Goal: Find specific page/section: Locate a particular part of the current website

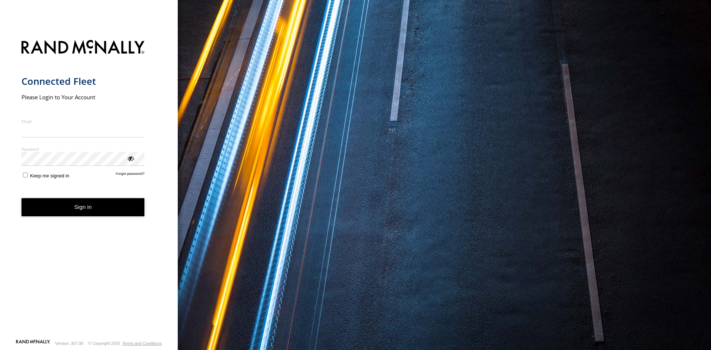
type input "**********"
drag, startPoint x: 100, startPoint y: 212, endPoint x: 109, endPoint y: 215, distance: 9.0
click at [101, 212] on button "Sign in" at bounding box center [82, 207] width 123 height 18
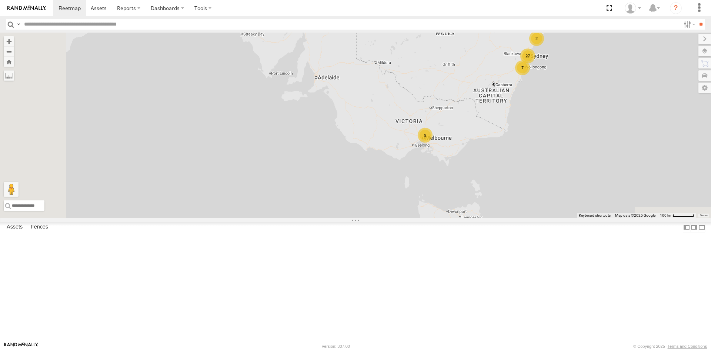
drag, startPoint x: 538, startPoint y: 184, endPoint x: 543, endPoint y: 144, distance: 39.5
click at [543, 144] on div "B - DG93WL - Josh Fahd 7 27 9 2" at bounding box center [355, 125] width 711 height 185
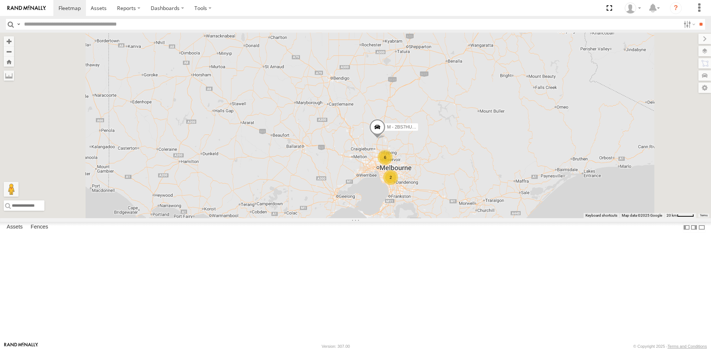
click at [53, 25] on input "text" at bounding box center [350, 24] width 659 height 11
paste input "******"
type input "******"
click at [696, 19] on input "**" at bounding box center [700, 24] width 9 height 11
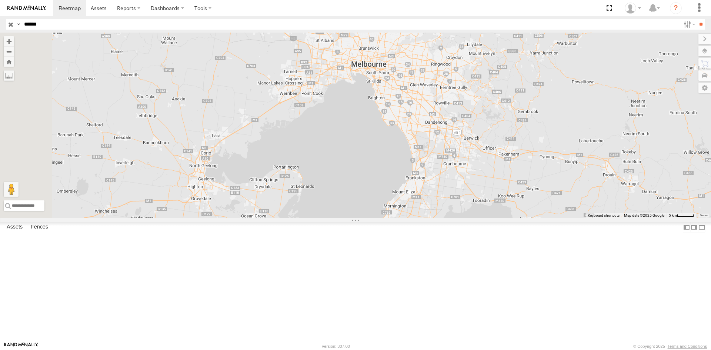
drag, startPoint x: 343, startPoint y: 197, endPoint x: 450, endPoint y: 108, distance: 139.0
click at [450, 108] on div "M - EVN23K - [PERSON_NAME]" at bounding box center [355, 125] width 711 height 185
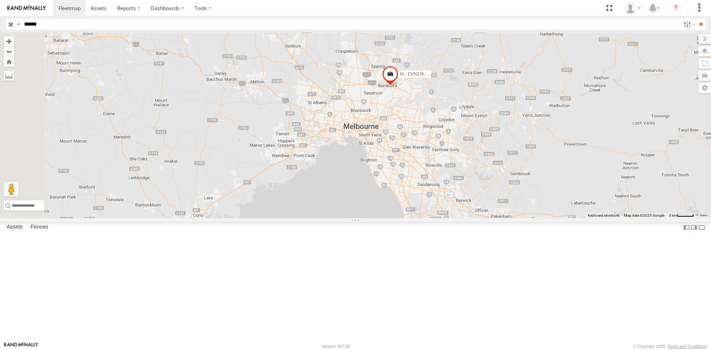
drag, startPoint x: 447, startPoint y: 105, endPoint x: 439, endPoint y: 170, distance: 64.9
click at [439, 170] on div "M - EVN23K - [PERSON_NAME]" at bounding box center [355, 125] width 711 height 185
click at [72, 8] on span at bounding box center [69, 7] width 22 height 7
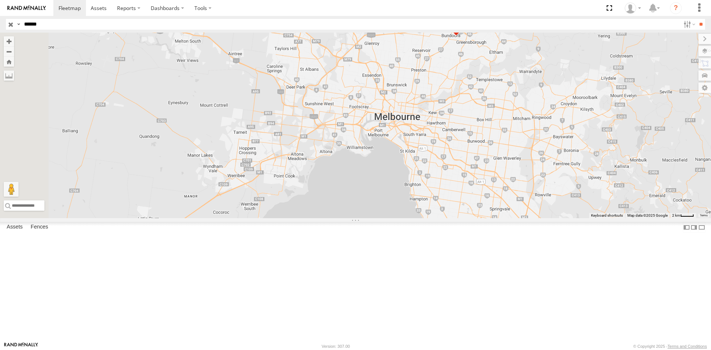
drag, startPoint x: 433, startPoint y: 226, endPoint x: 538, endPoint y: 127, distance: 144.8
click at [538, 127] on div "M - EVN23K - [PERSON_NAME]" at bounding box center [355, 125] width 711 height 185
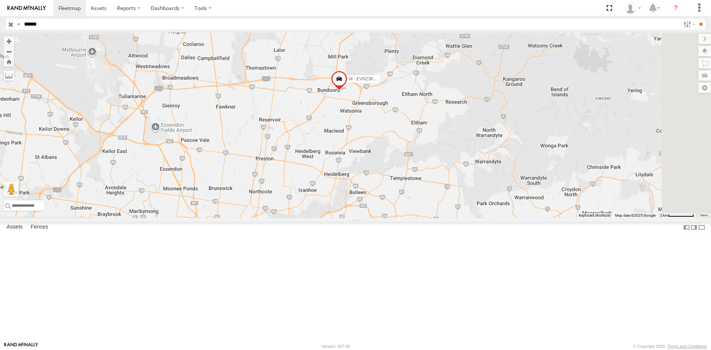
drag, startPoint x: 51, startPoint y: 25, endPoint x: 23, endPoint y: 24, distance: 28.5
click at [23, 24] on input "******" at bounding box center [350, 24] width 659 height 11
click at [71, 6] on span at bounding box center [69, 7] width 22 height 7
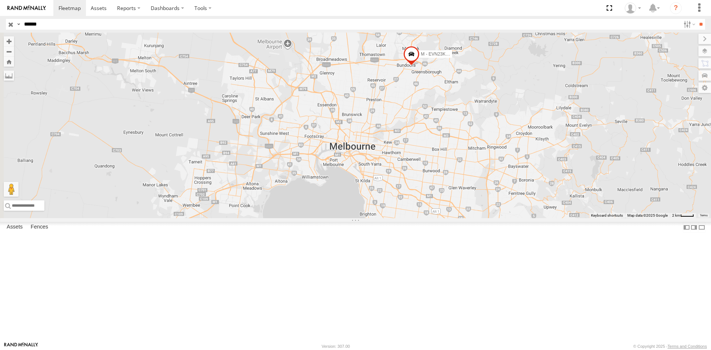
drag, startPoint x: 389, startPoint y: 168, endPoint x: 427, endPoint y: 149, distance: 42.5
click at [427, 149] on div "M - EVN23K - [PERSON_NAME]" at bounding box center [355, 125] width 711 height 185
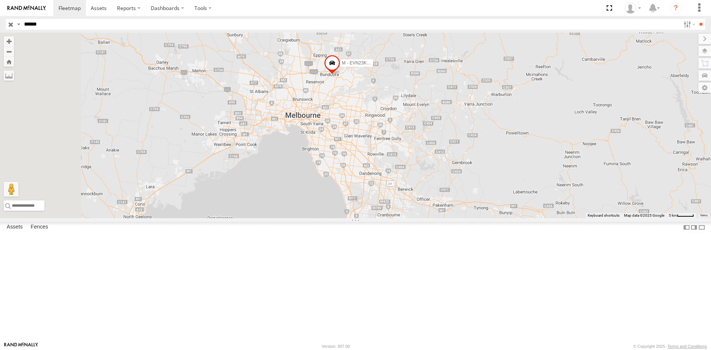
drag, startPoint x: 249, startPoint y: 150, endPoint x: 366, endPoint y: 156, distance: 117.8
click at [366, 156] on div "M - EVN23K - [PERSON_NAME]" at bounding box center [355, 125] width 711 height 185
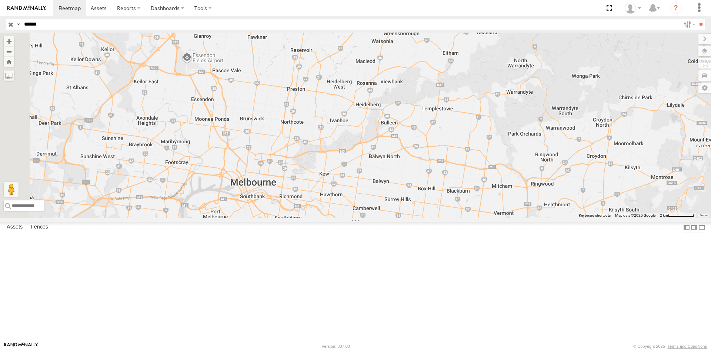
drag, startPoint x: 285, startPoint y: 238, endPoint x: 437, endPoint y: 128, distance: 187.9
click at [437, 128] on div "M - EVN23K - [PERSON_NAME]" at bounding box center [355, 125] width 711 height 185
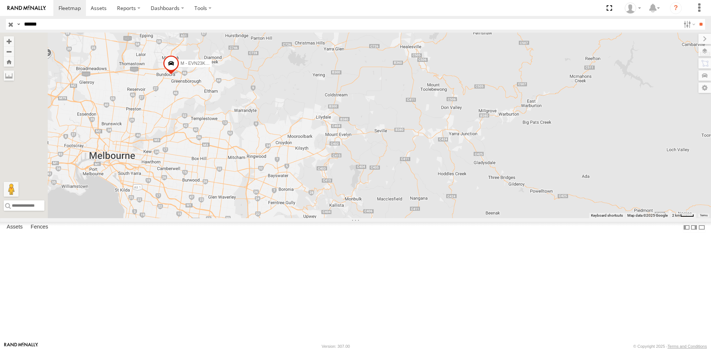
click at [10, 23] on input "button" at bounding box center [11, 24] width 10 height 11
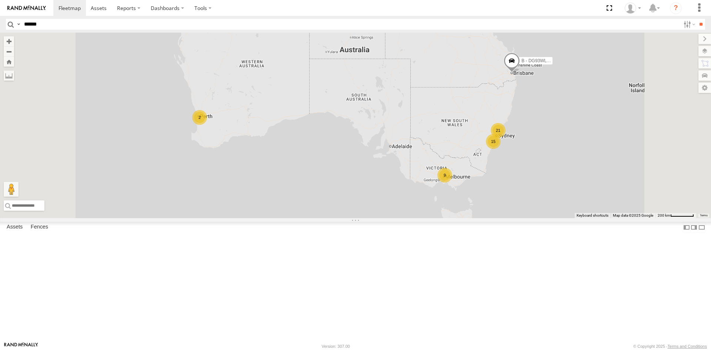
scroll to position [649, 0]
